Goal: Find contact information: Find contact information

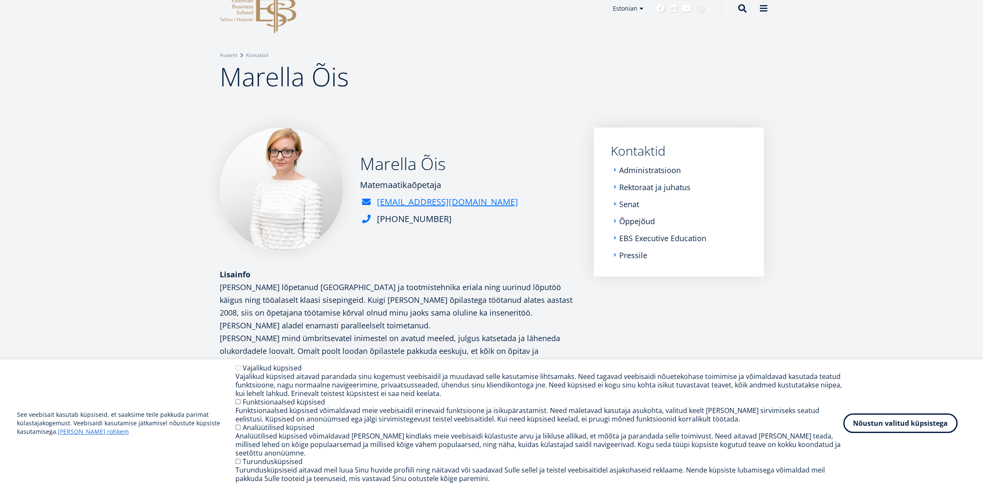
scroll to position [43, 0]
